Goal: Task Accomplishment & Management: Complete application form

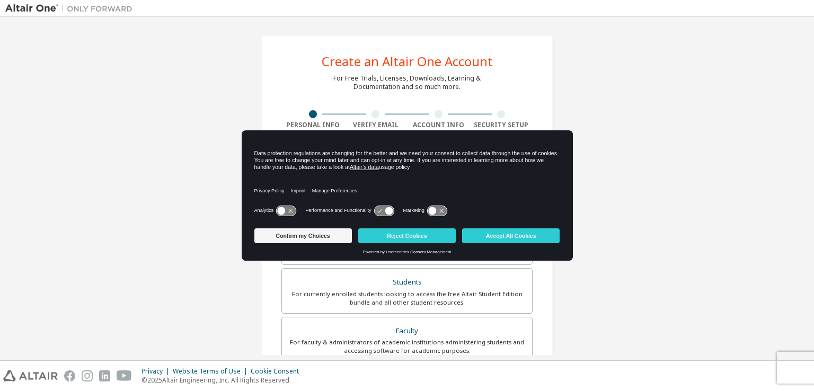
click at [286, 208] on icon at bounding box center [286, 211] width 20 height 10
click at [513, 237] on button "Accept All Cookies" at bounding box center [510, 235] width 97 height 15
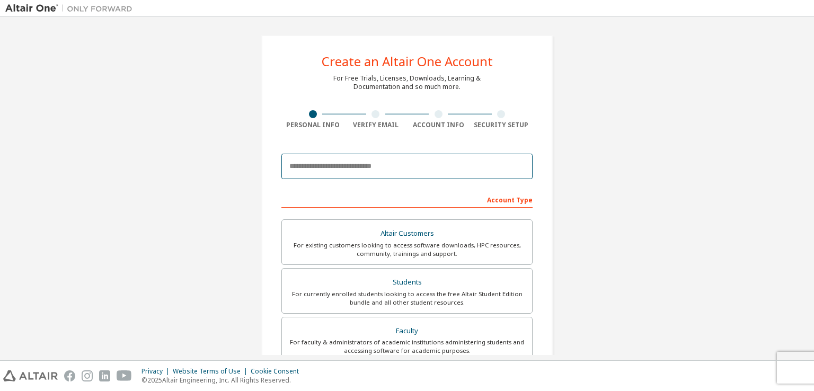
click at [348, 162] on input "email" at bounding box center [406, 166] width 251 height 25
paste input "**********"
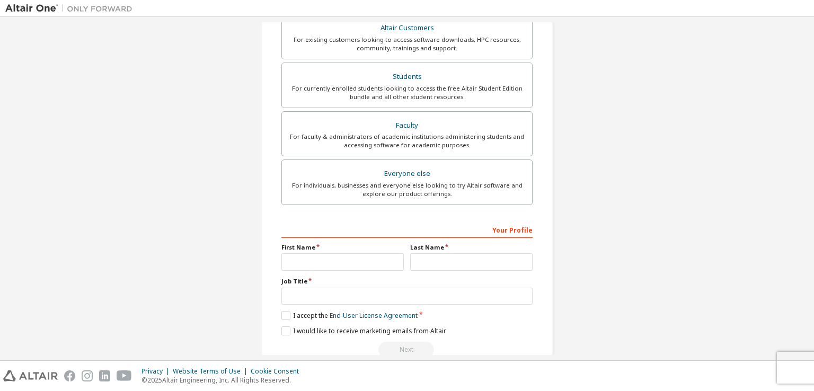
scroll to position [207, 0]
type input "**********"
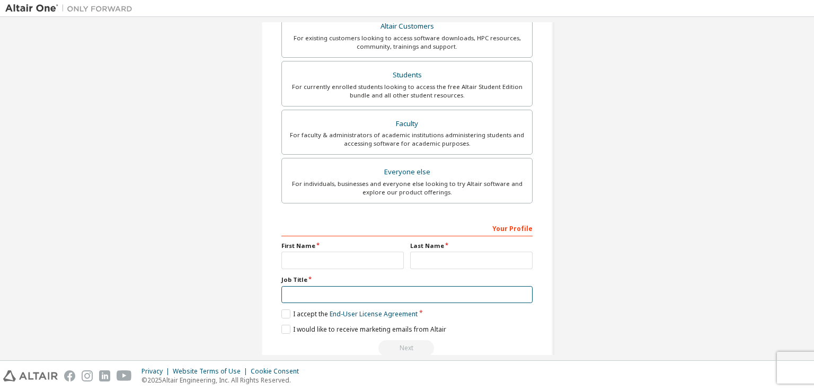
click at [288, 295] on input "text" at bounding box center [406, 294] width 251 height 17
type input "********"
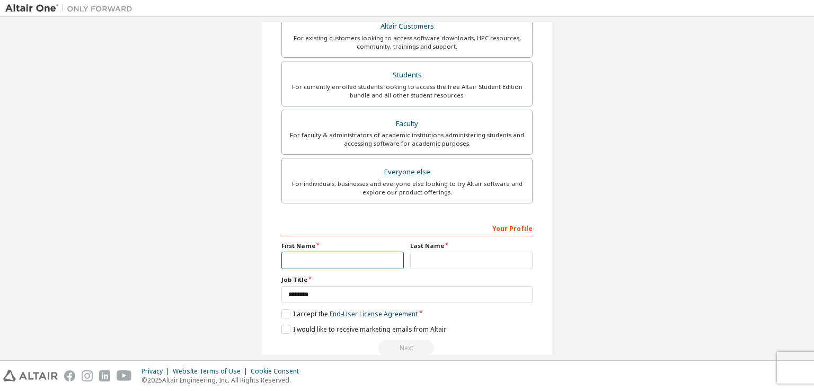
click at [320, 255] on input "text" at bounding box center [342, 260] width 122 height 17
type input "*"
type input "**********"
click at [424, 260] on input "text" at bounding box center [471, 260] width 122 height 17
type input "*"
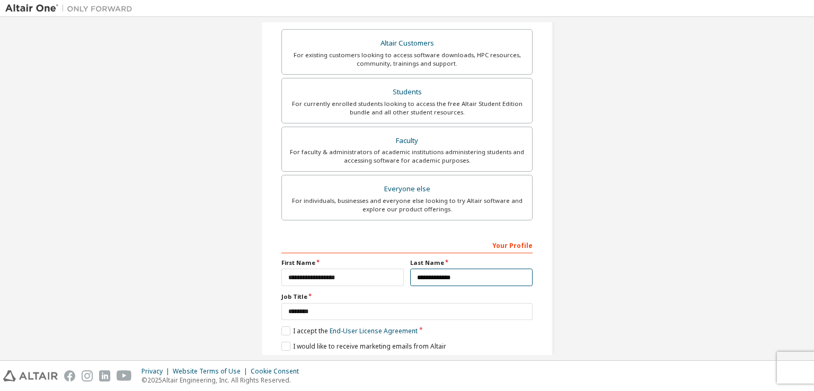
scroll to position [226, 0]
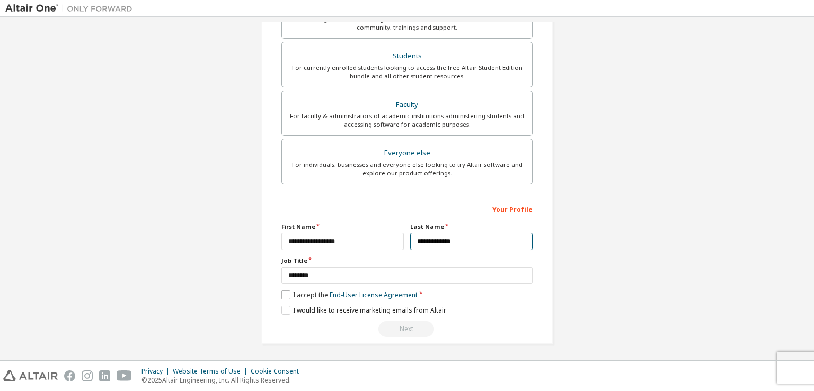
type input "**********"
click at [284, 293] on label "I accept the End-User License Agreement" at bounding box center [349, 294] width 136 height 9
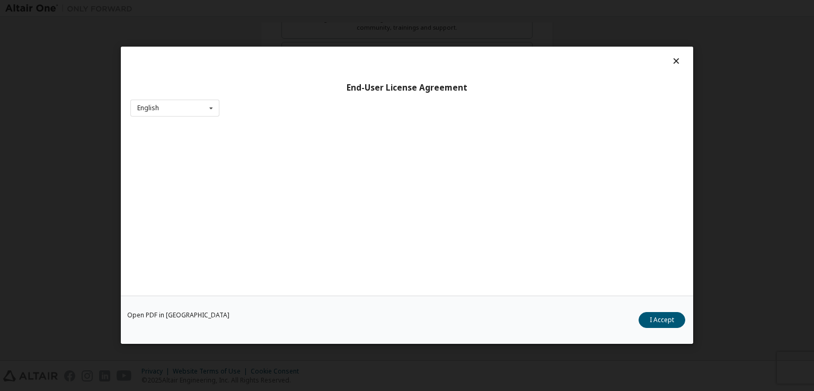
click at [784, 126] on div "End-User License Agreement English English Chinese French German Japanese Korea…" at bounding box center [407, 195] width 814 height 391
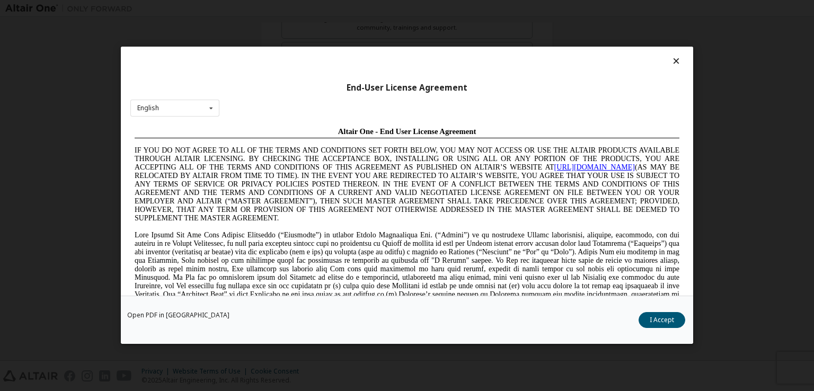
scroll to position [0, 0]
click at [671, 60] on icon at bounding box center [676, 61] width 11 height 10
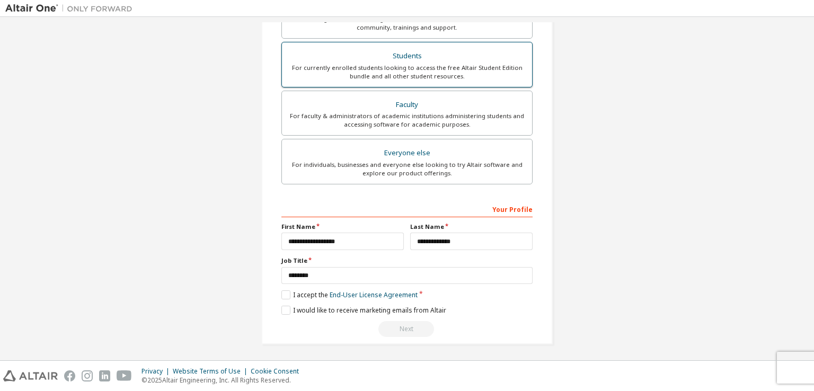
click at [366, 58] on div "Students" at bounding box center [406, 56] width 237 height 15
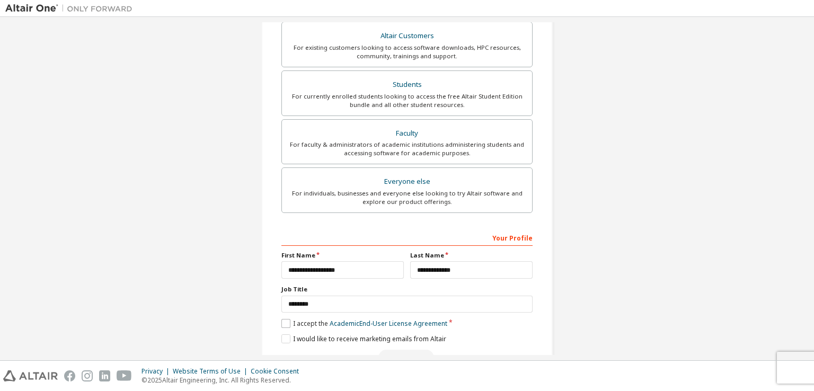
scroll to position [226, 0]
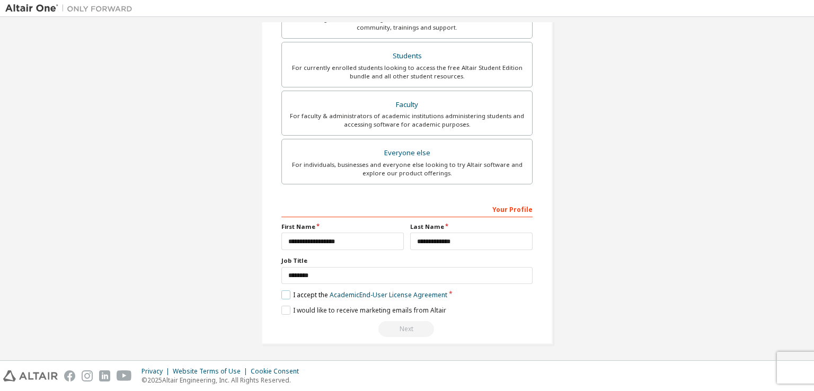
click at [283, 292] on label "I accept the Academic End-User License Agreement" at bounding box center [364, 294] width 166 height 9
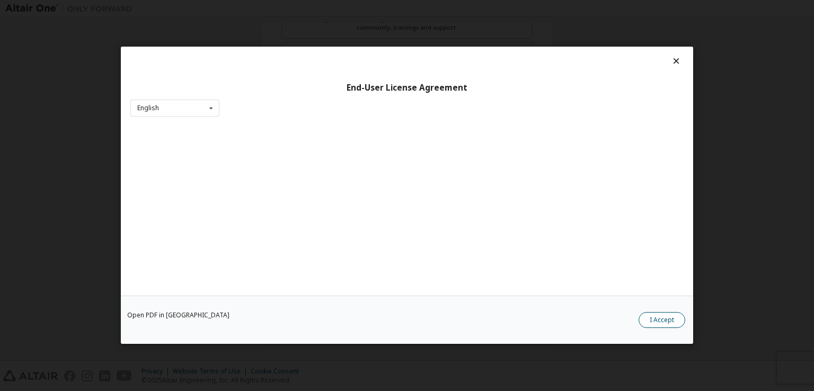
click at [659, 315] on button "I Accept" at bounding box center [662, 321] width 47 height 16
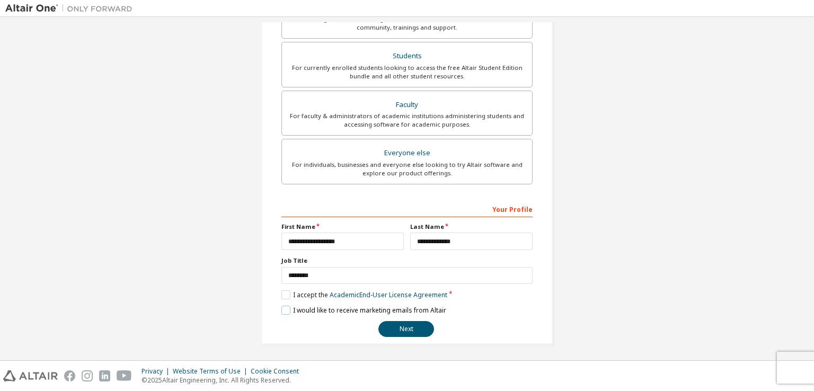
click at [282, 308] on label "I would like to receive marketing emails from Altair" at bounding box center [363, 310] width 165 height 9
click at [397, 330] on button "Next" at bounding box center [406, 329] width 56 height 16
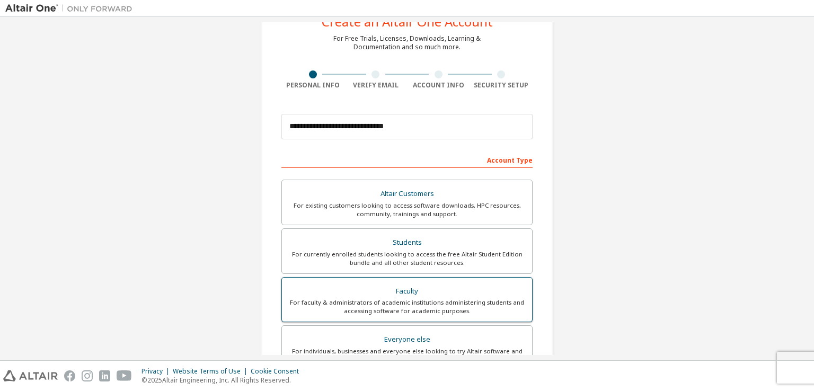
scroll to position [0, 0]
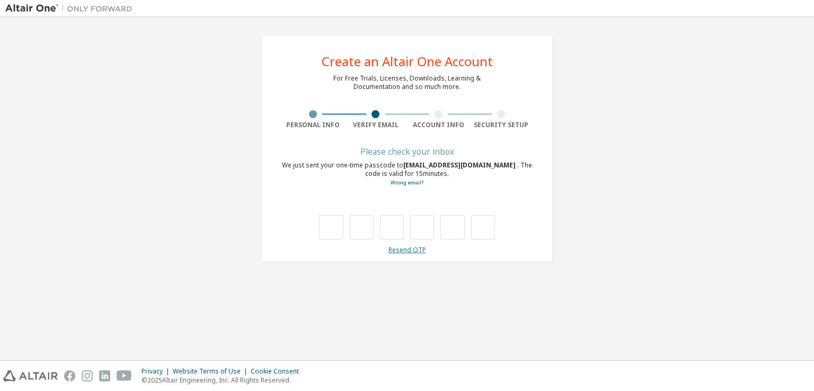
click at [414, 252] on link "Resend OTP" at bounding box center [407, 249] width 38 height 9
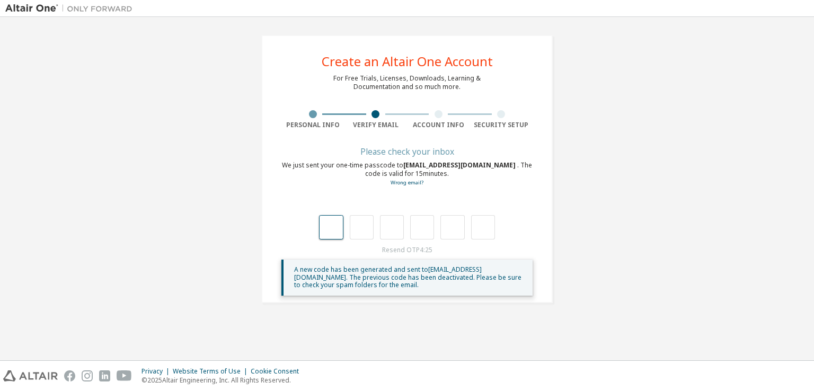
click at [338, 229] on input "text" at bounding box center [331, 227] width 24 height 24
type input "*"
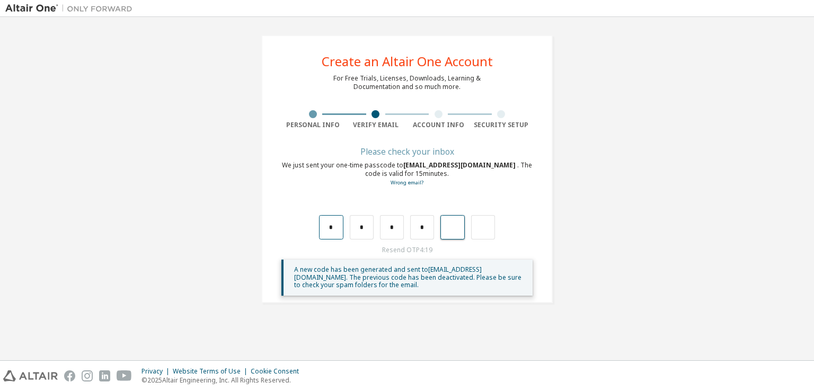
type input "*"
